Goal: Task Accomplishment & Management: Manage account settings

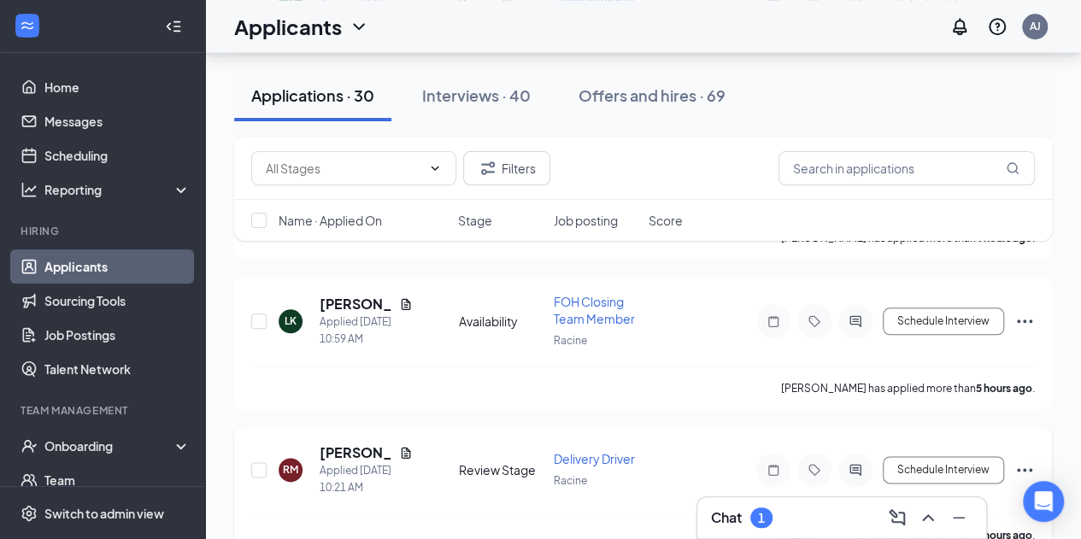
scroll to position [85, 0]
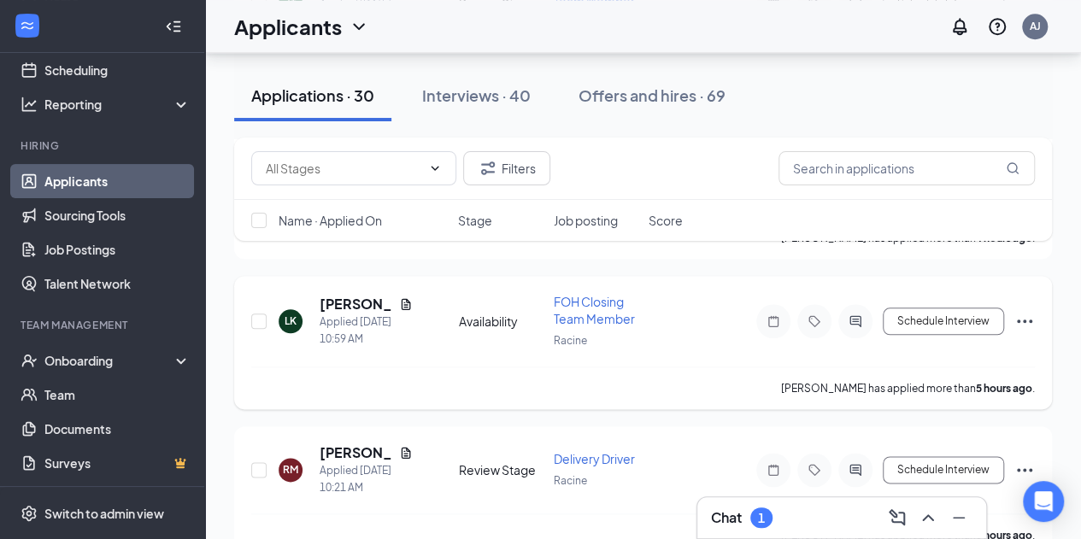
click at [819, 504] on div "Chat 1" at bounding box center [841, 517] width 261 height 27
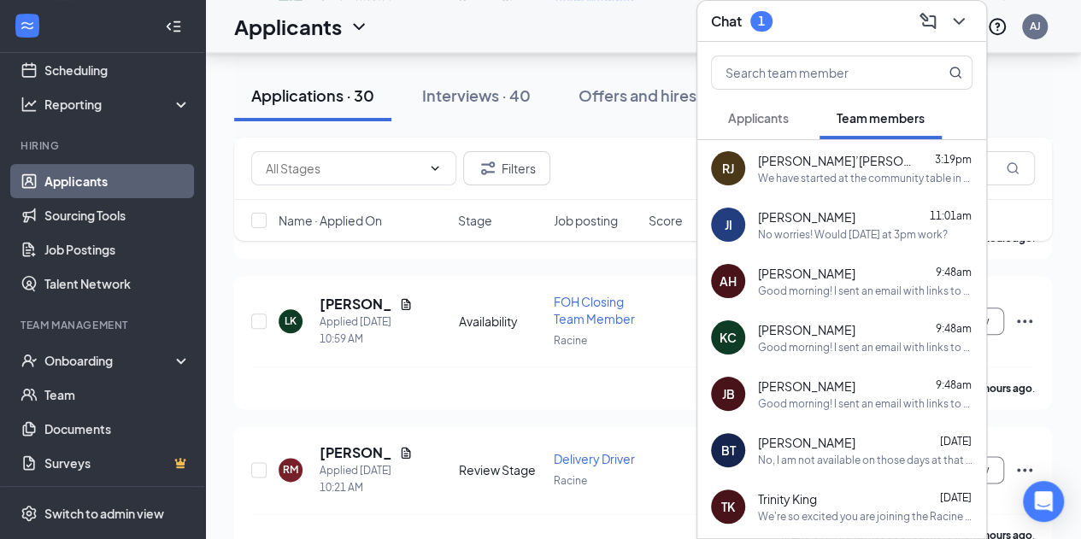
click at [776, 120] on span "Applicants" at bounding box center [758, 117] width 61 height 15
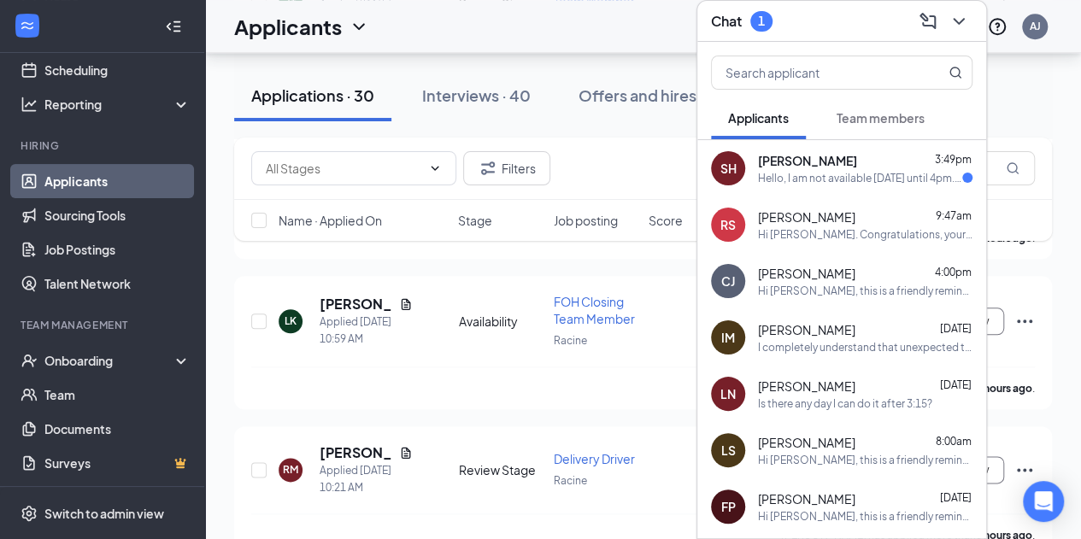
click at [817, 167] on span "[PERSON_NAME]" at bounding box center [807, 160] width 99 height 17
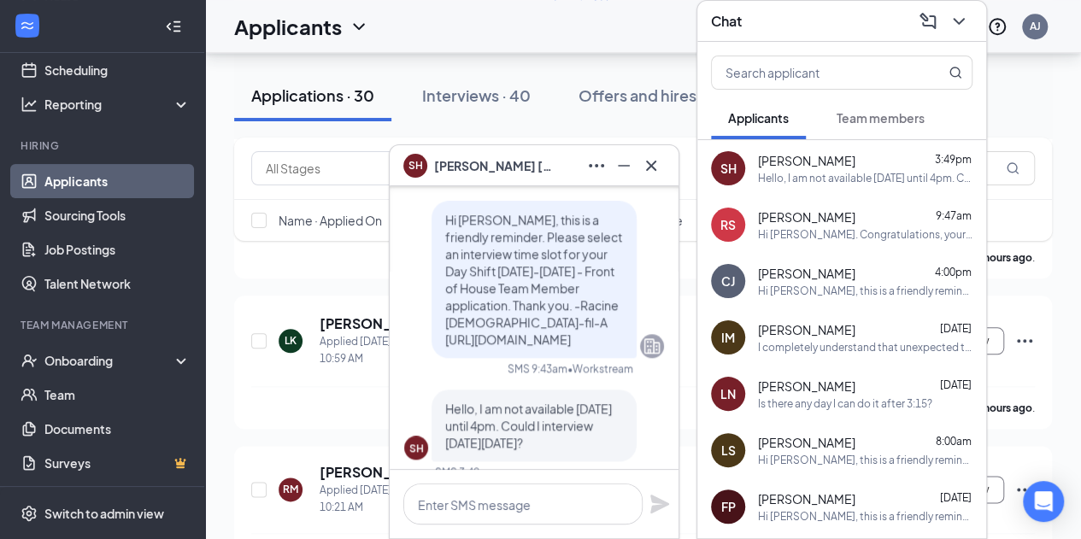
scroll to position [-25, 0]
click at [662, 150] on div "SH [PERSON_NAME]" at bounding box center [534, 165] width 289 height 41
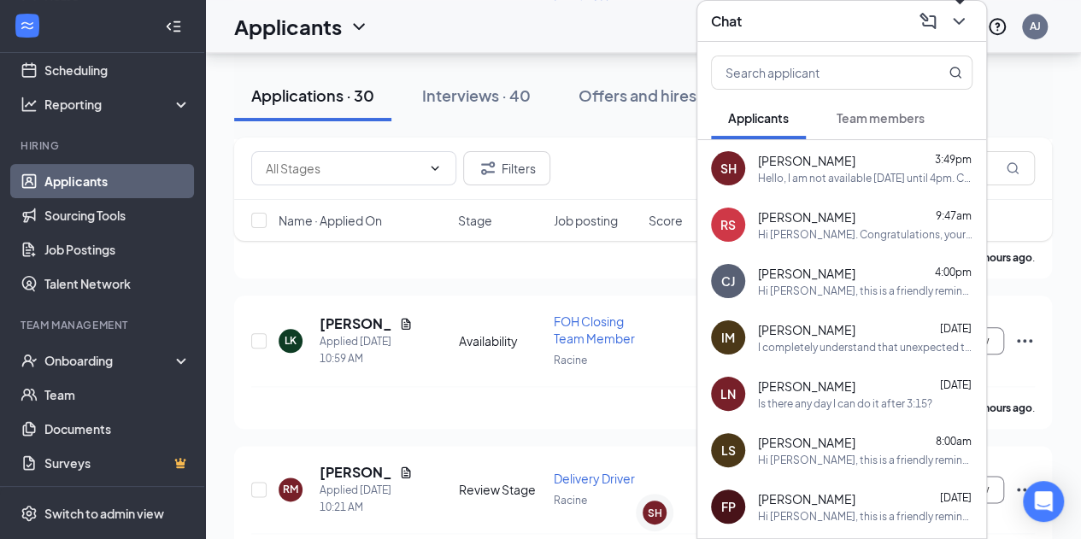
click at [948, 26] on button at bounding box center [958, 21] width 27 height 27
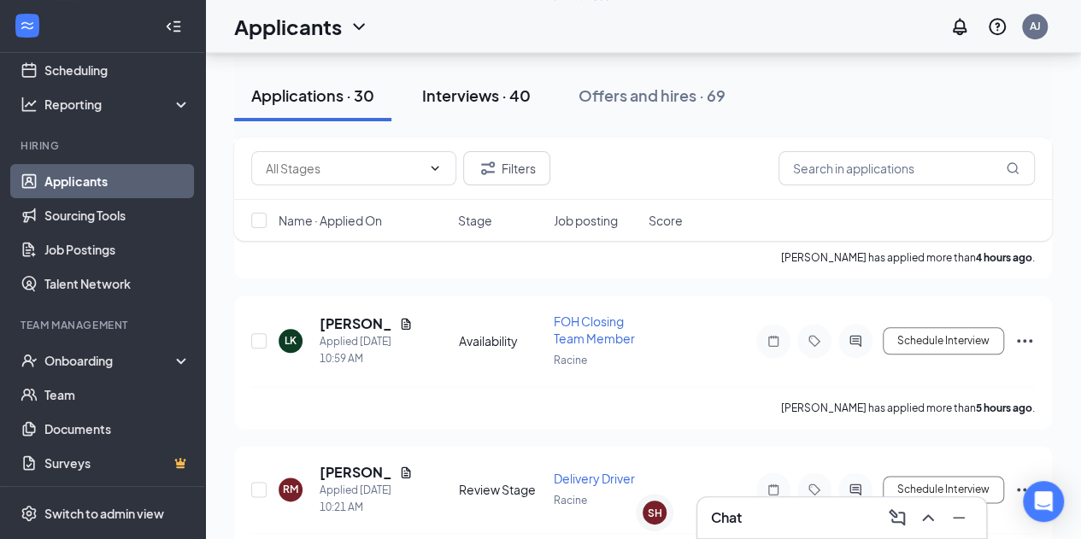
scroll to position [804, 0]
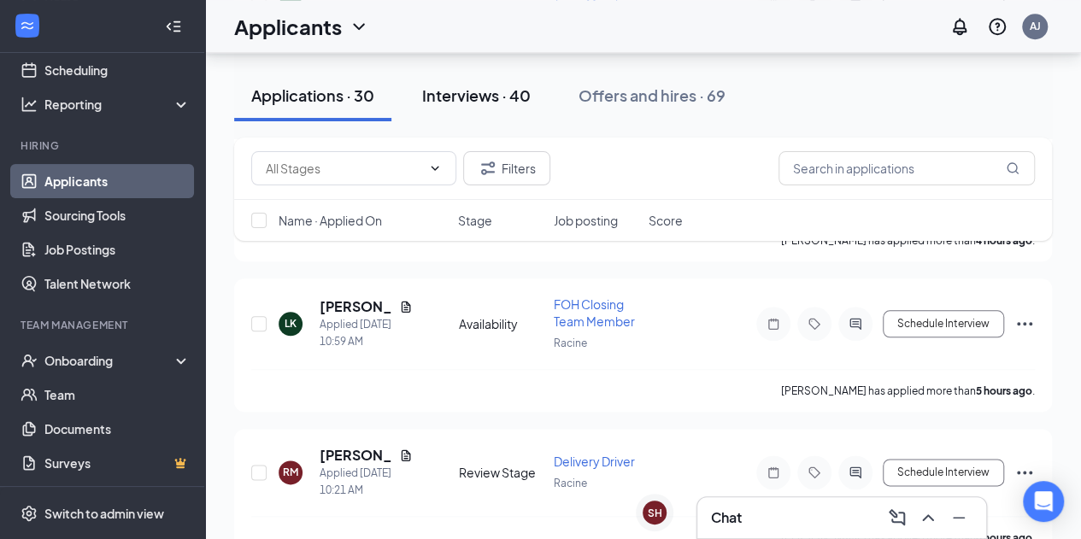
click at [482, 92] on div "Interviews · 40" at bounding box center [476, 95] width 109 height 21
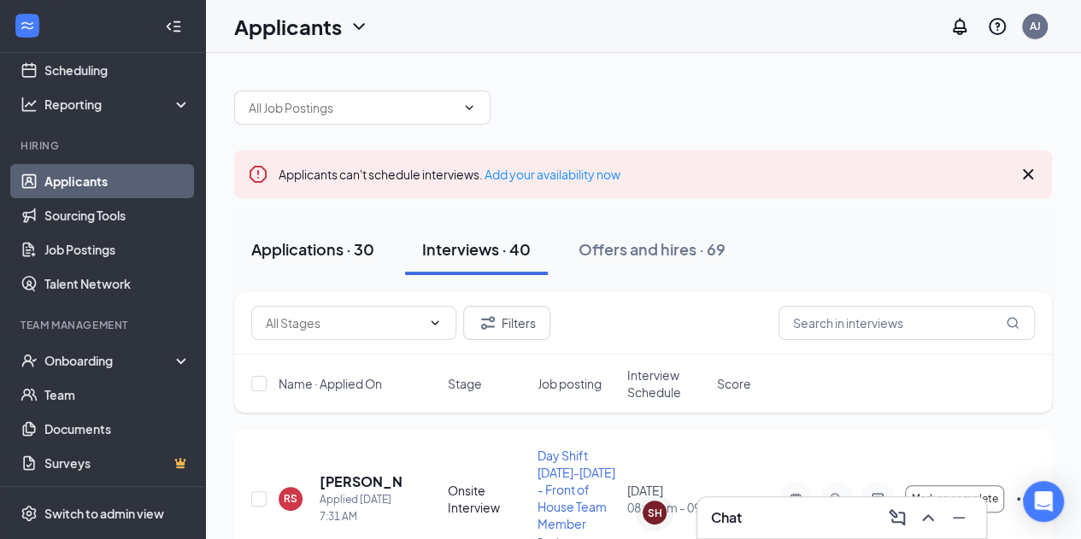
click at [287, 233] on button "Applications · 30" at bounding box center [312, 249] width 157 height 51
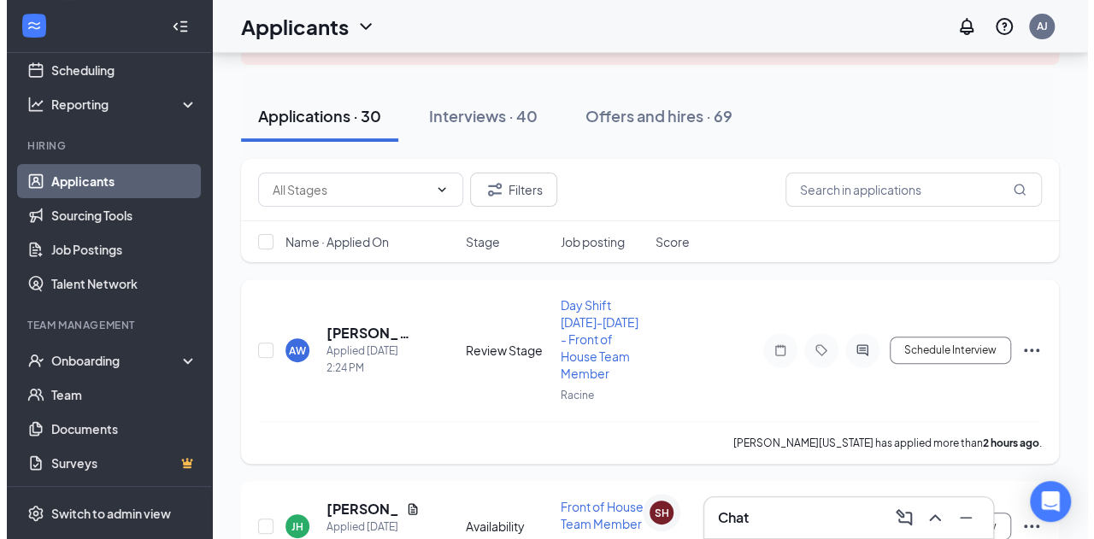
scroll to position [149, 0]
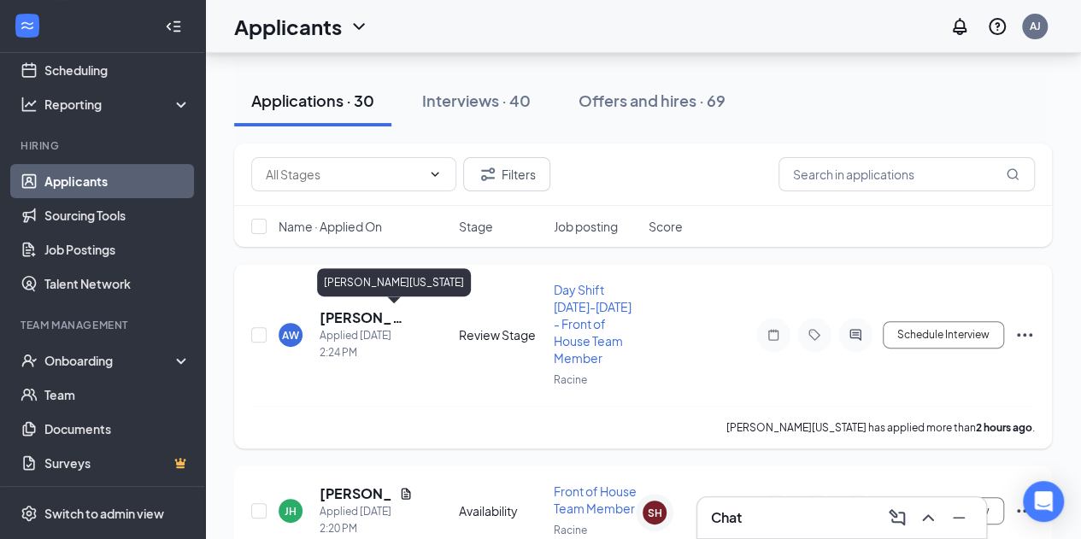
click at [343, 319] on h5 "[PERSON_NAME][US_STATE]" at bounding box center [366, 317] width 93 height 19
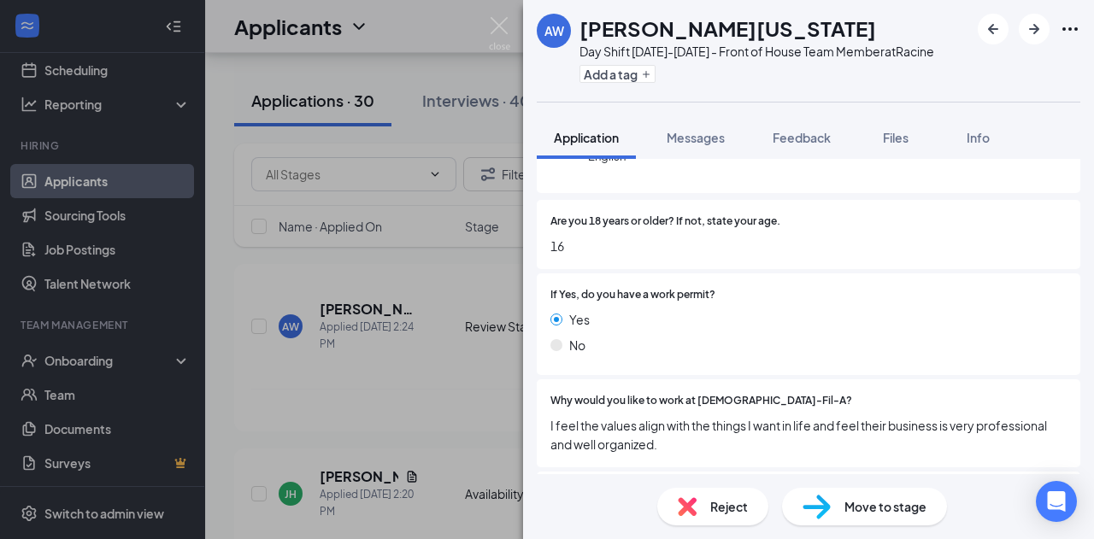
scroll to position [215, 0]
